Goal: Information Seeking & Learning: Learn about a topic

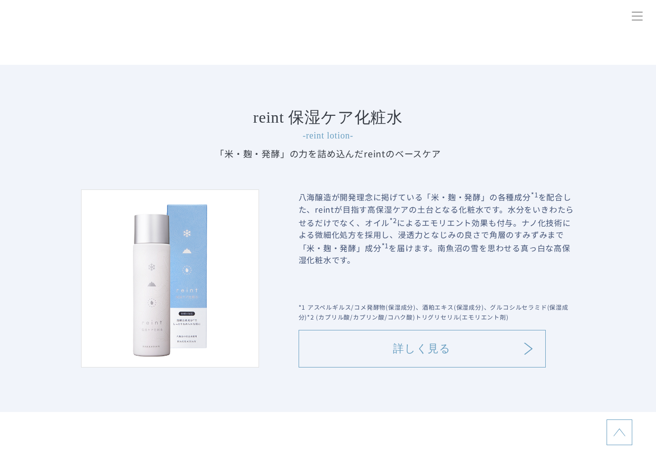
scroll to position [890, 0]
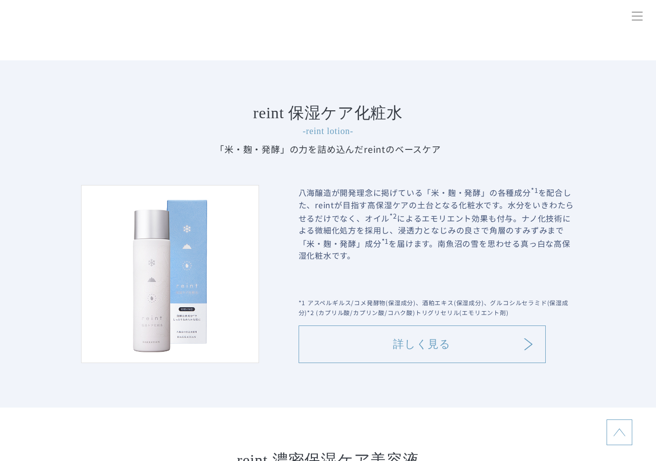
click at [400, 338] on link "詳しく見る" at bounding box center [422, 344] width 247 height 38
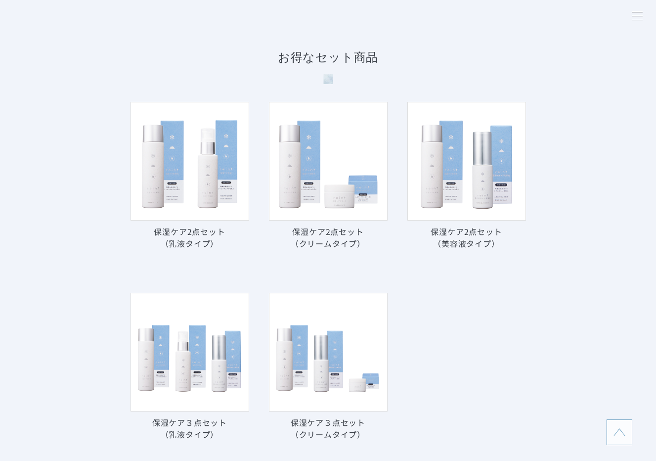
scroll to position [6133, 0]
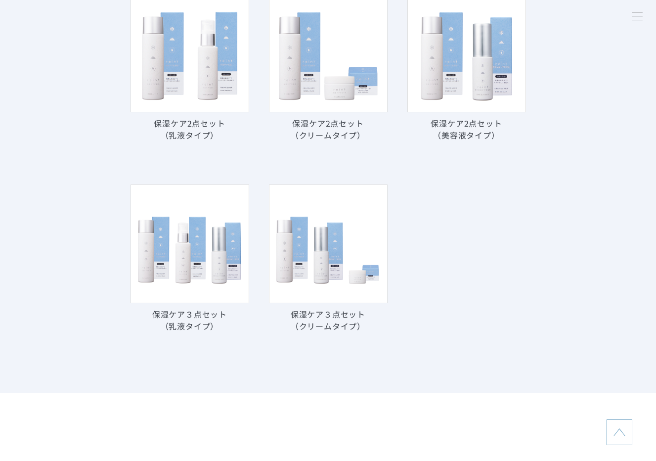
click at [210, 78] on img at bounding box center [190, 53] width 119 height 119
click at [215, 91] on img at bounding box center [190, 53] width 119 height 119
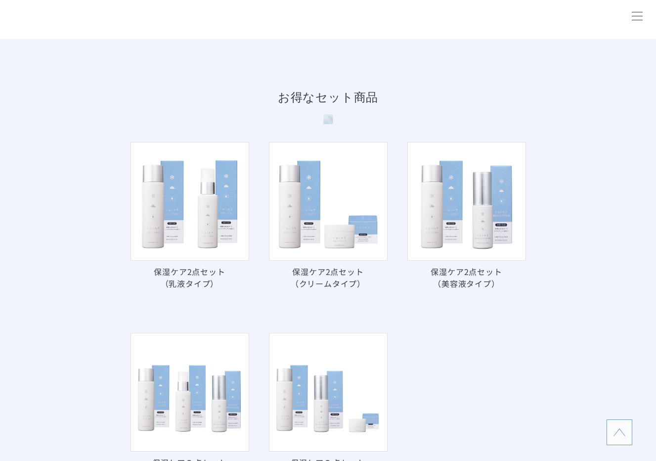
click at [199, 163] on img at bounding box center [190, 201] width 119 height 119
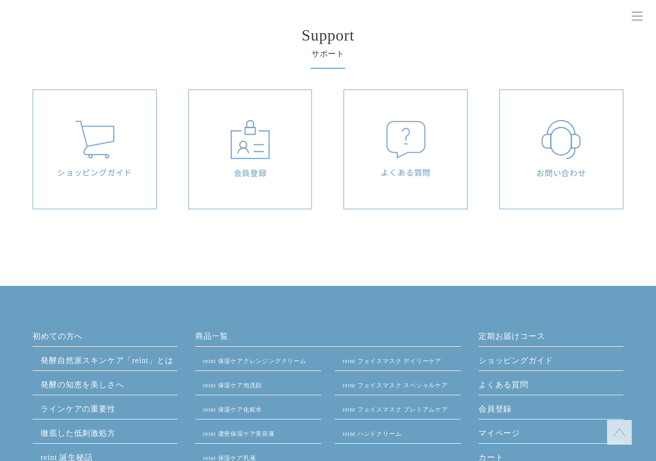
scroll to position [6727, 0]
